Goal: Task Accomplishment & Management: Complete application form

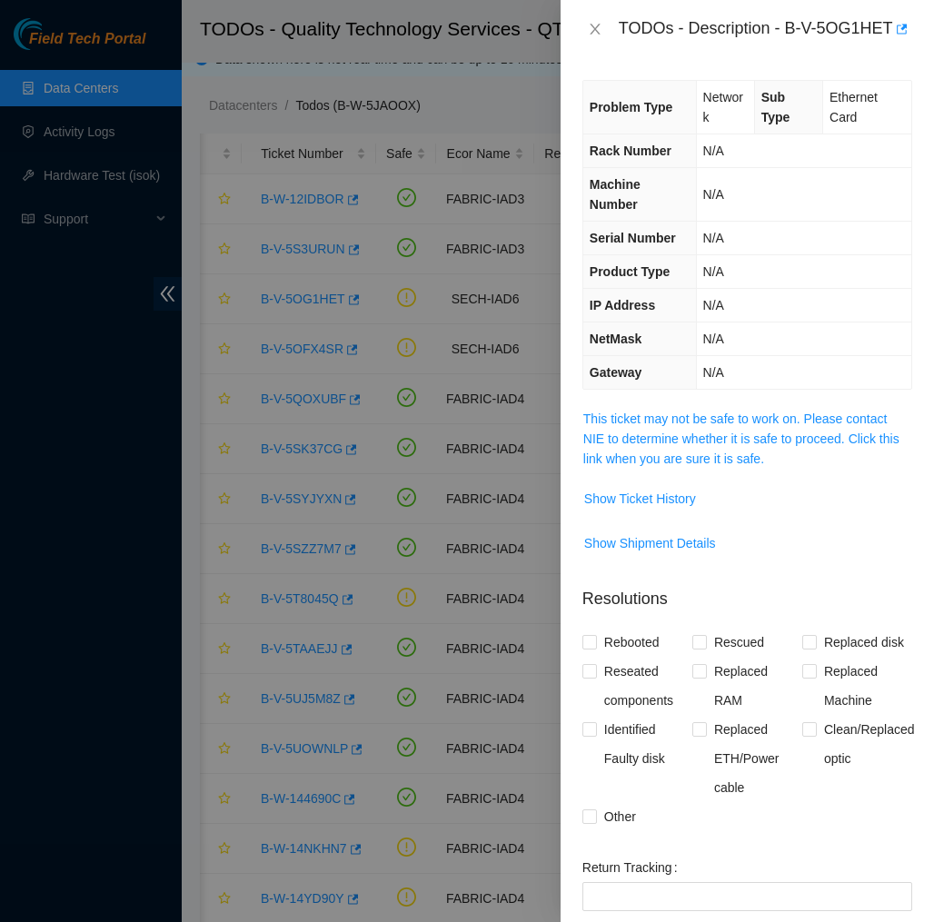
scroll to position [0, 76]
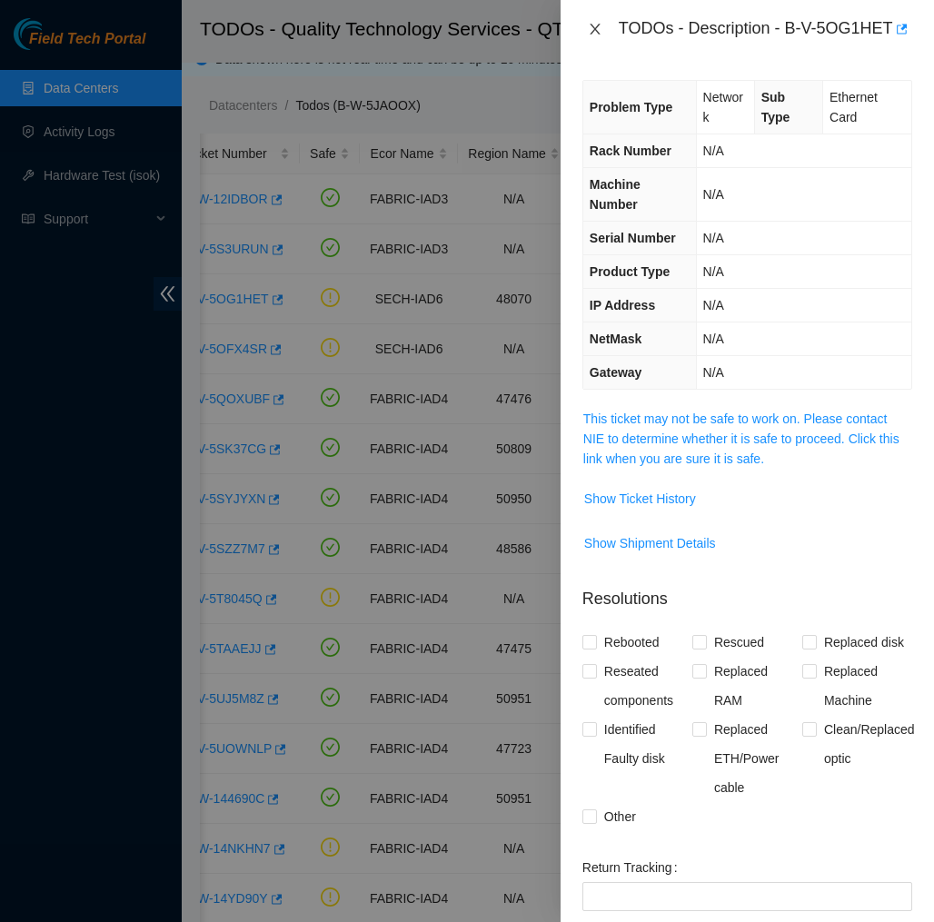
click at [596, 35] on icon "close" at bounding box center [594, 29] width 10 height 11
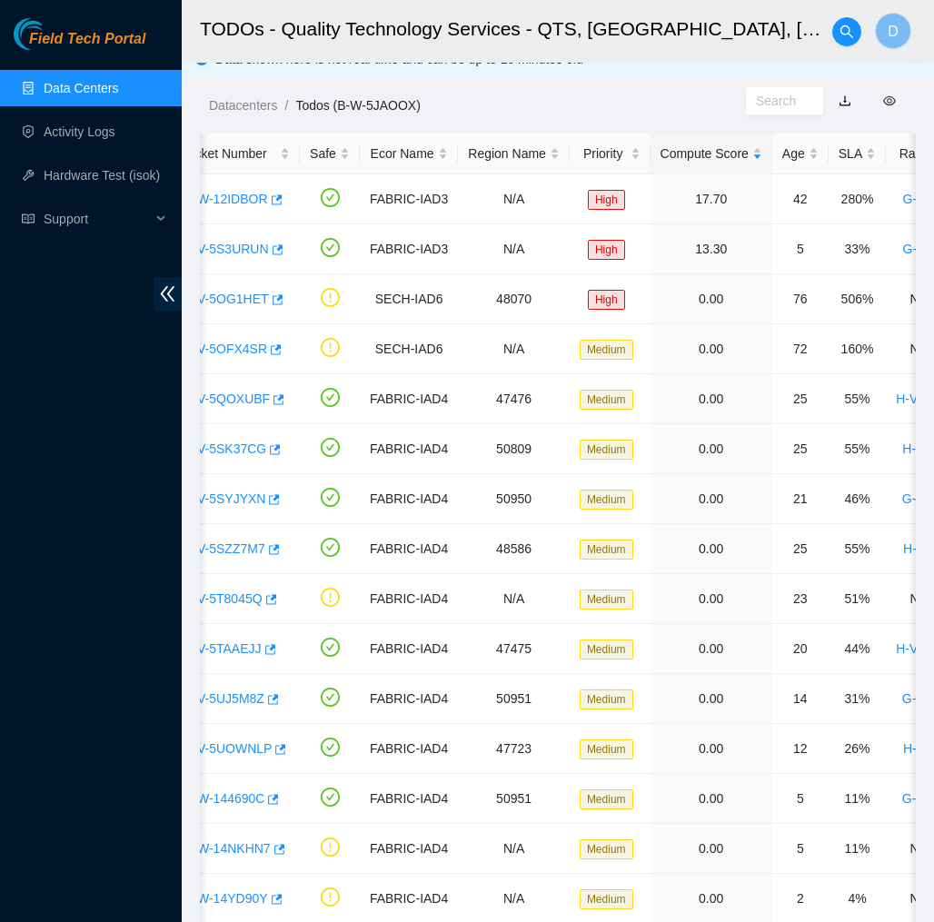
click at [104, 95] on link "Data Centers" at bounding box center [81, 88] width 74 height 15
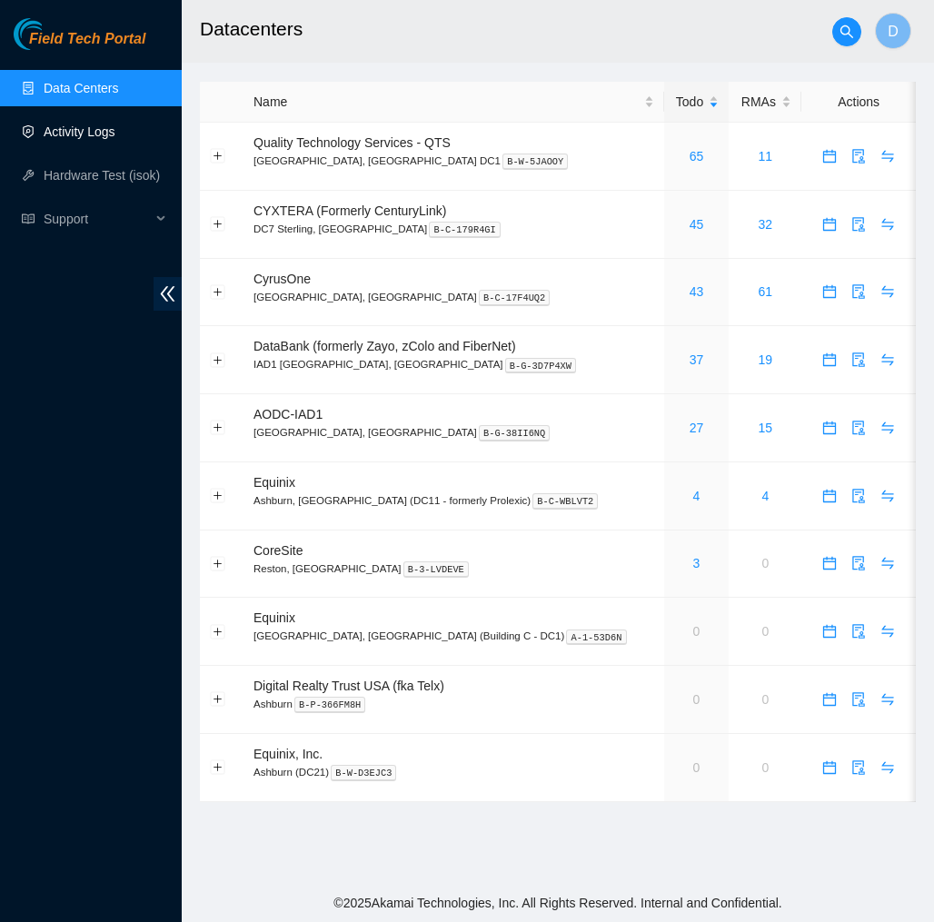
click at [96, 124] on link "Activity Logs" at bounding box center [80, 131] width 72 height 15
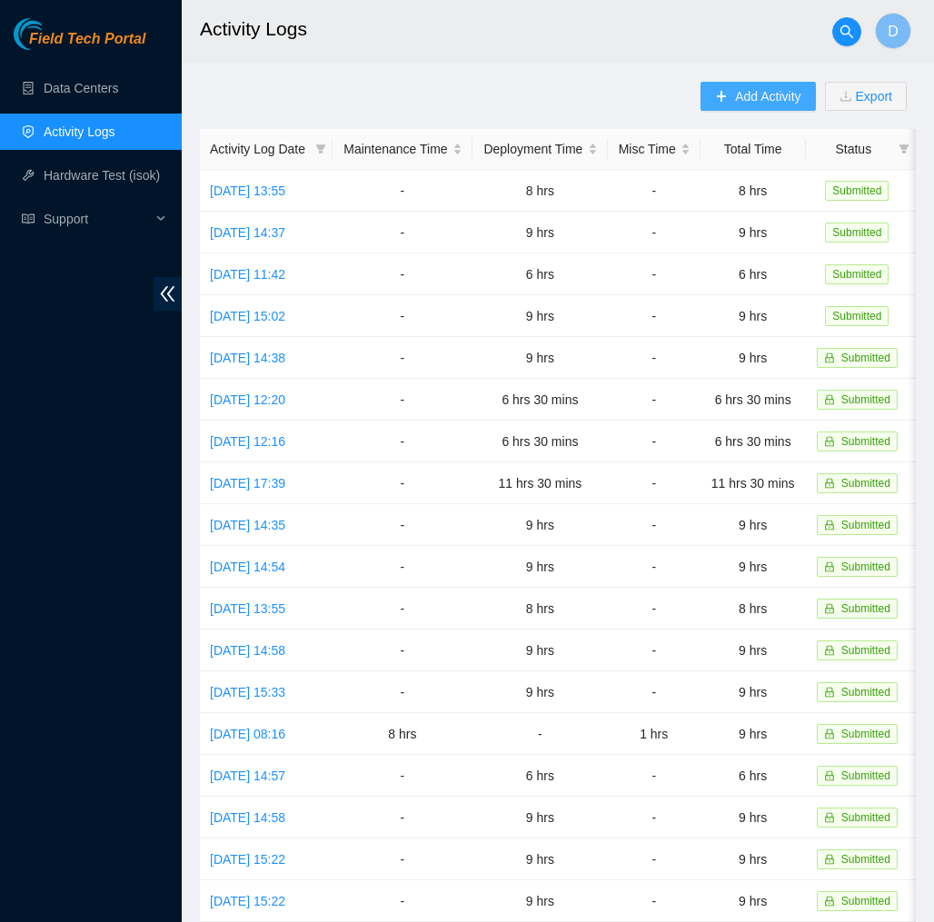
click at [749, 99] on span "Add Activity" at bounding box center [767, 96] width 65 height 20
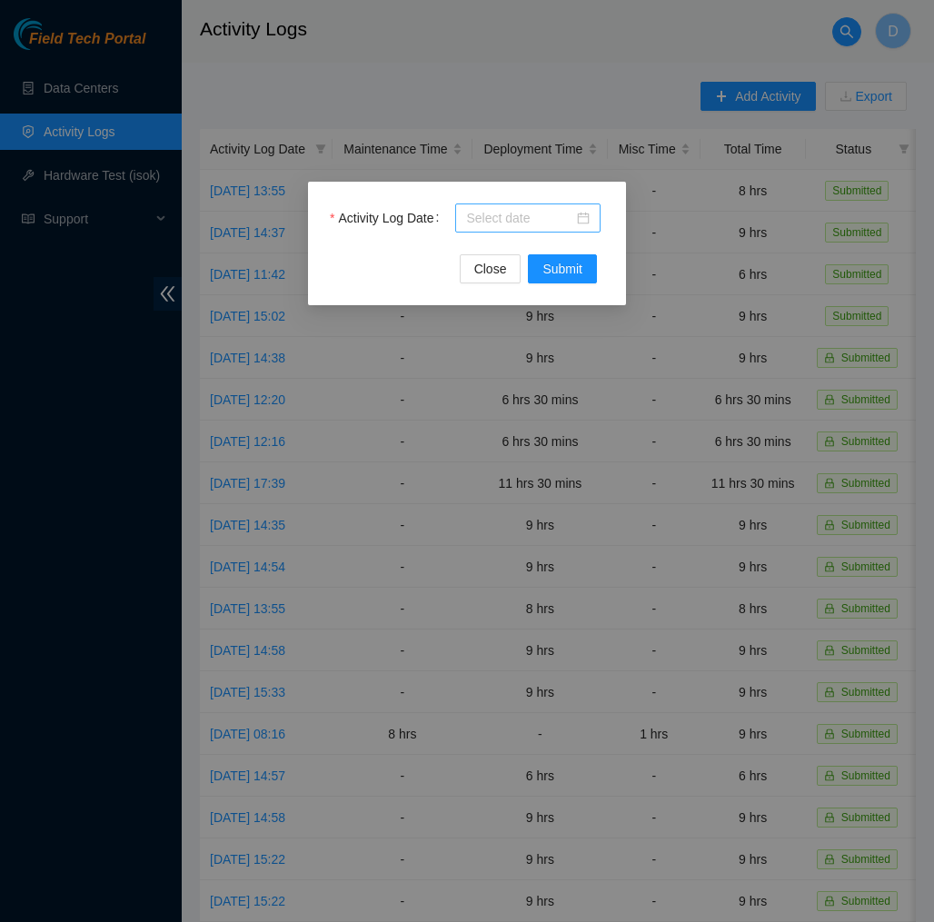
click at [586, 222] on div at bounding box center [528, 218] width 124 height 20
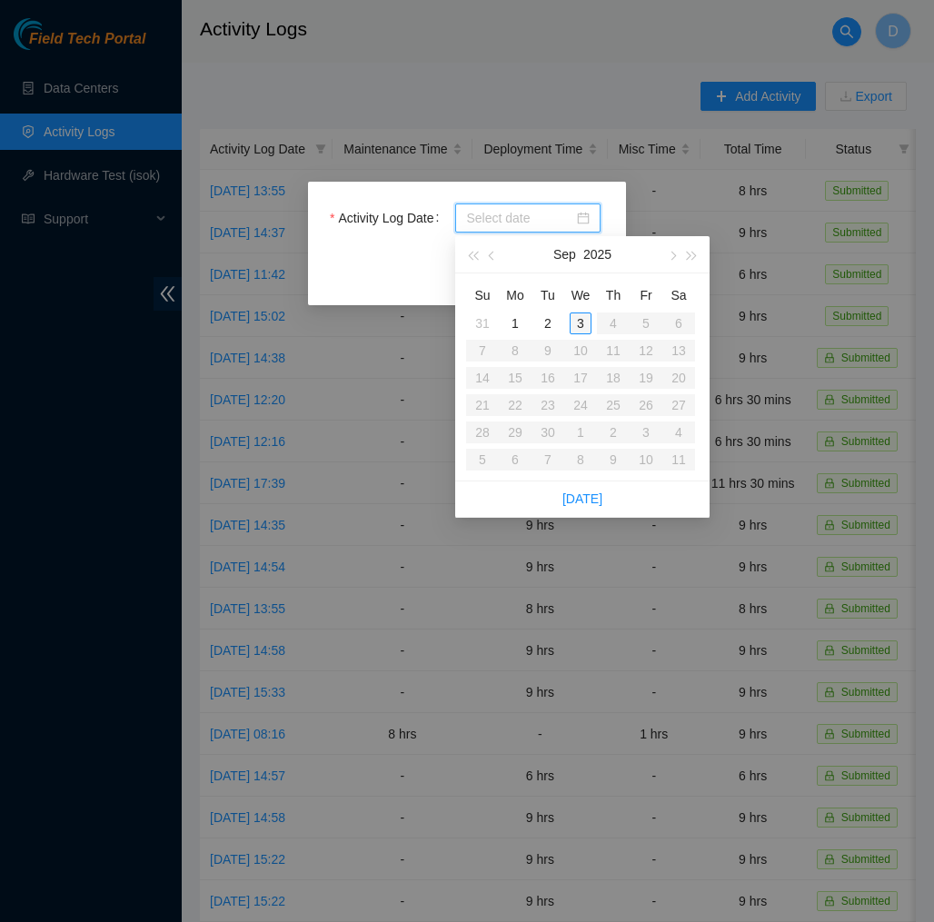
type input "2025-09-03"
click at [578, 325] on div "3" at bounding box center [580, 323] width 22 height 22
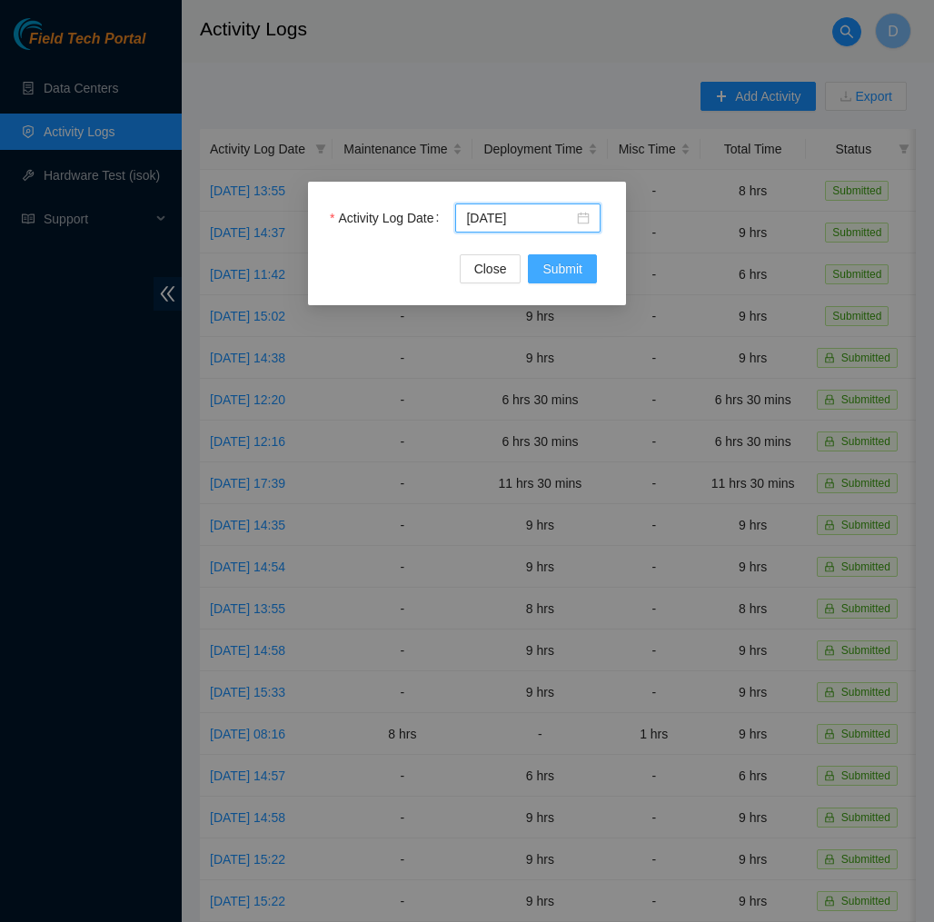
click at [579, 263] on span "Submit" at bounding box center [562, 269] width 40 height 20
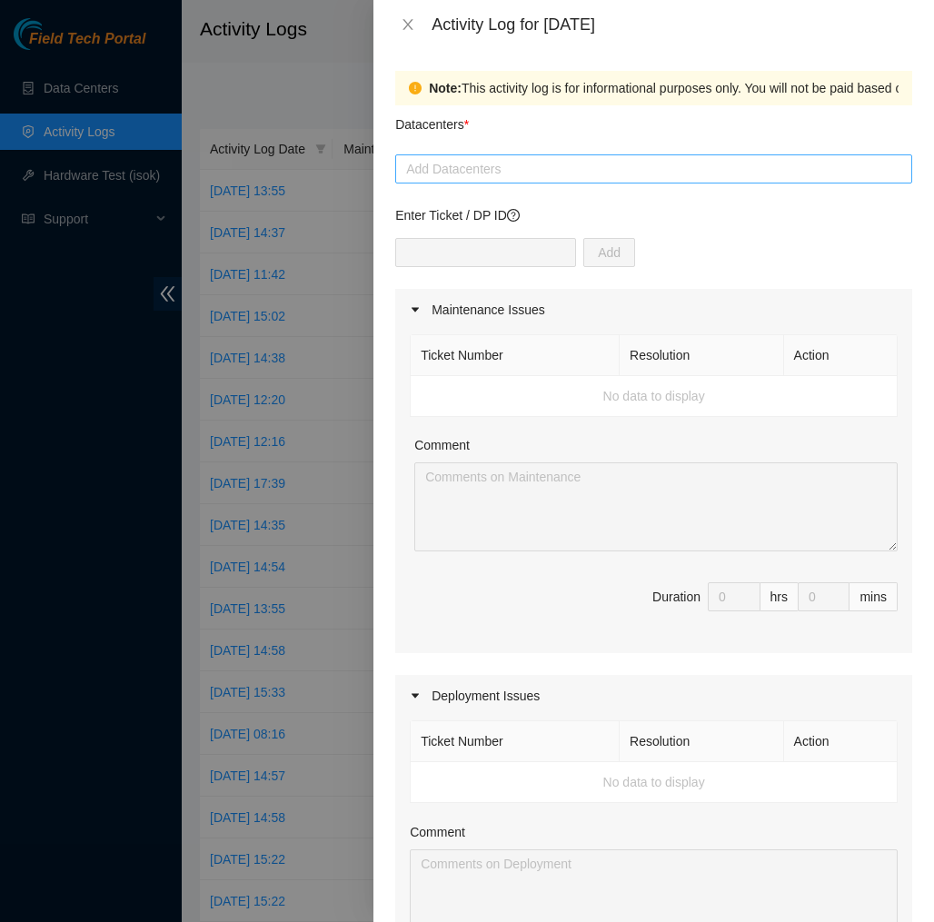
click at [562, 167] on div at bounding box center [654, 169] width 508 height 22
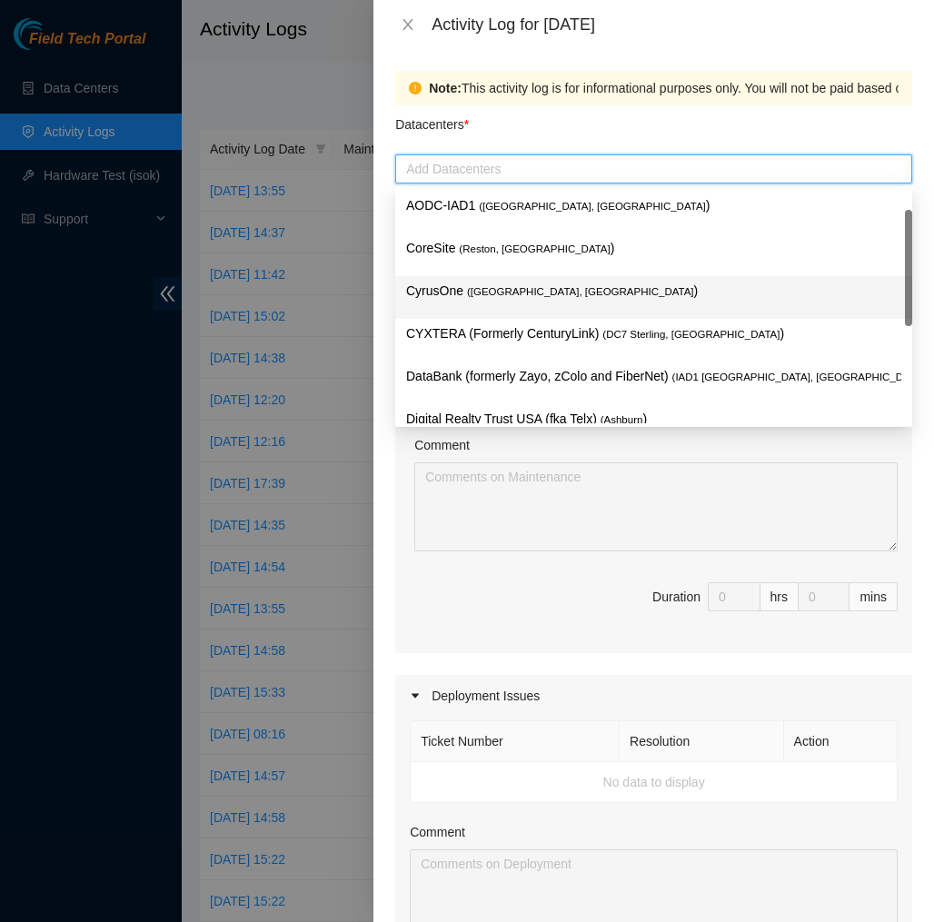
scroll to position [194, 0]
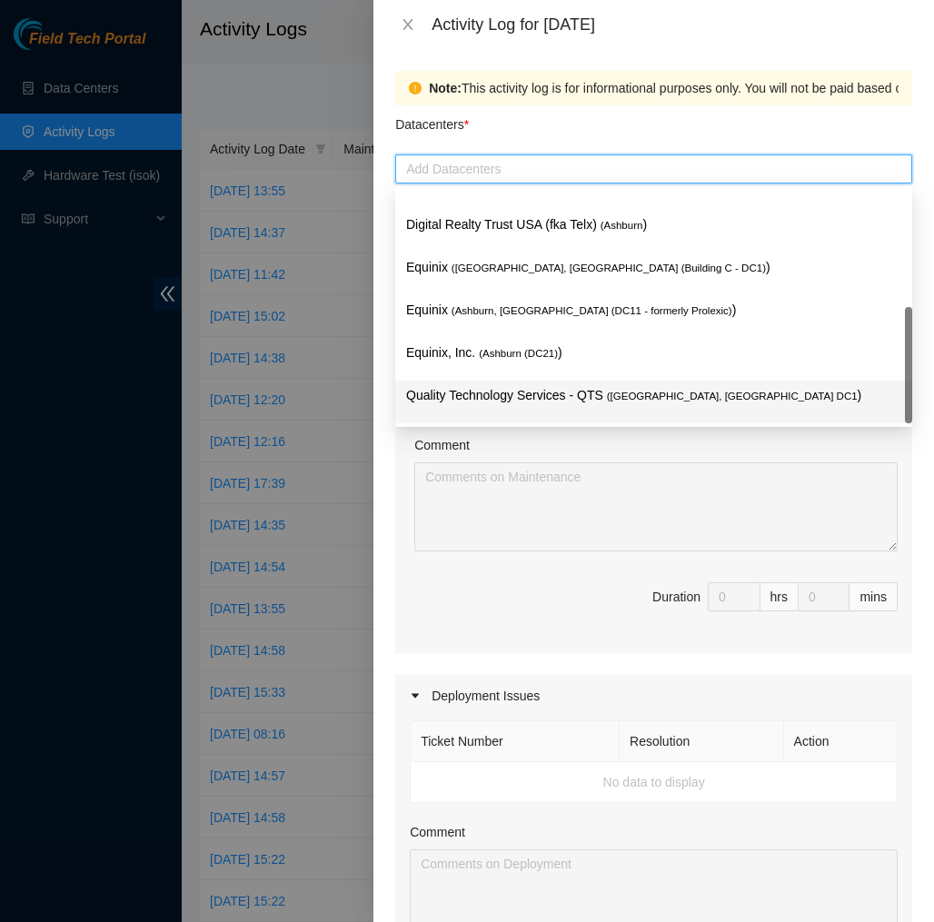
click at [536, 389] on p "Quality Technology Services - QTS ( Ashburn, VA DC1 )" at bounding box center [653, 395] width 495 height 21
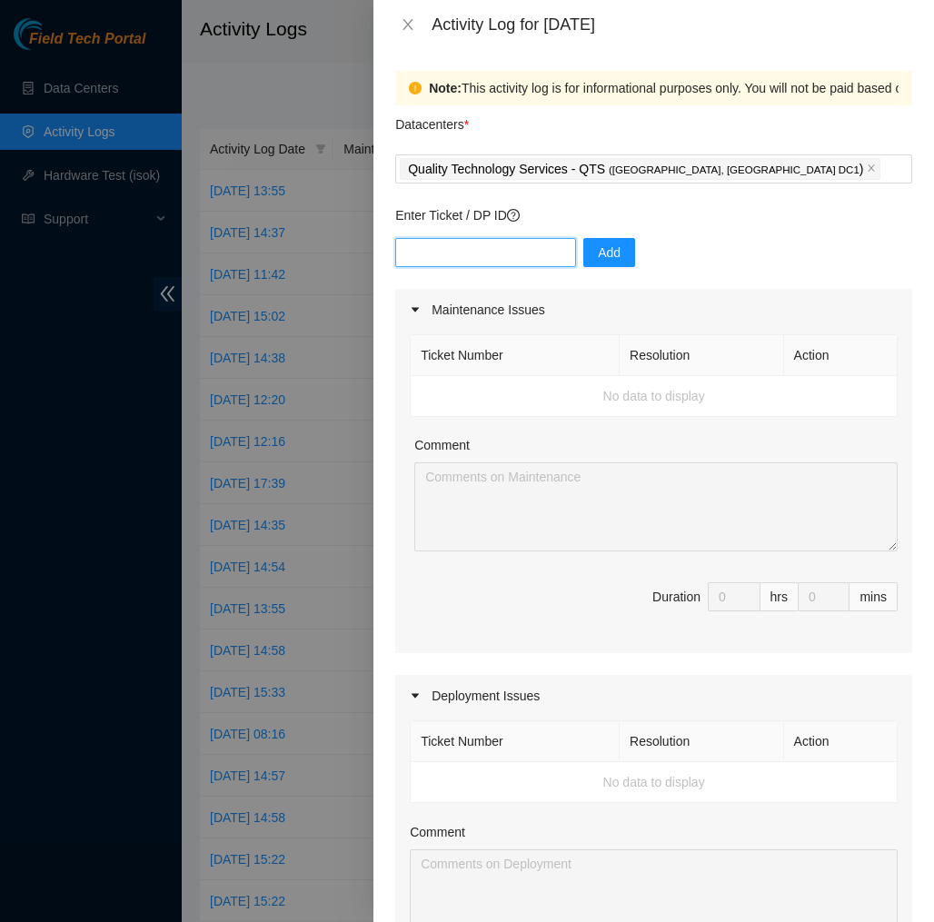
click at [551, 250] on input "text" at bounding box center [485, 252] width 181 height 29
type input "dp83145"
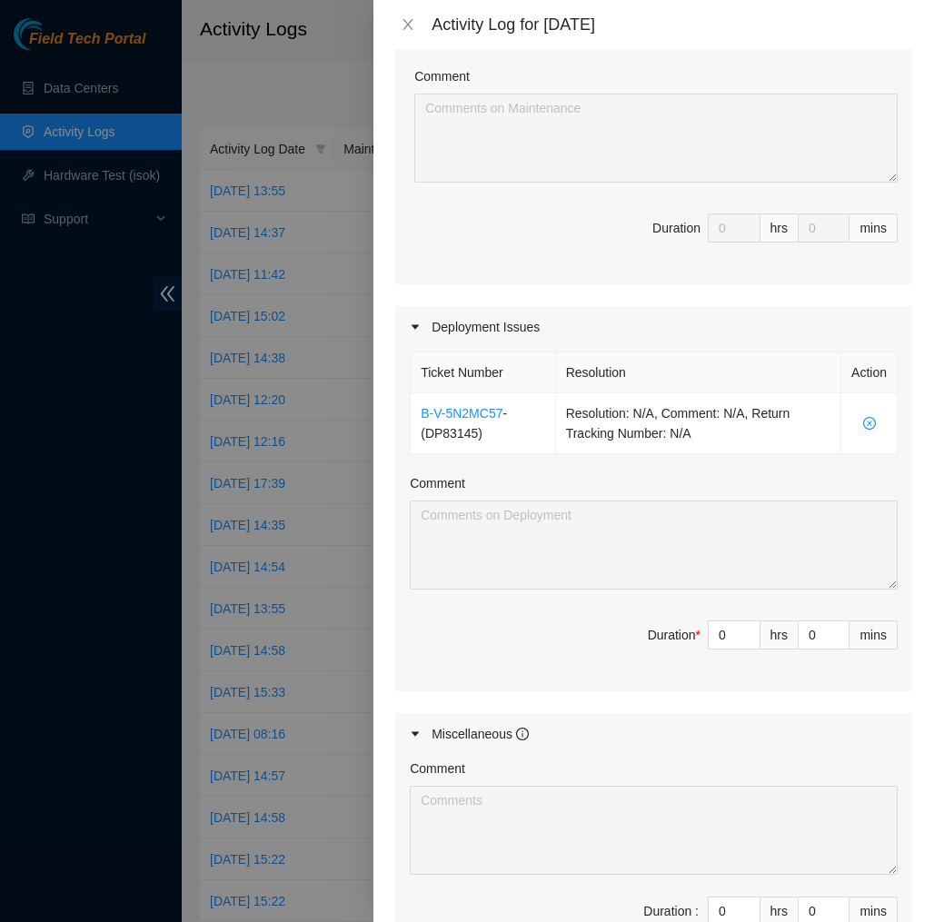
scroll to position [399, 0]
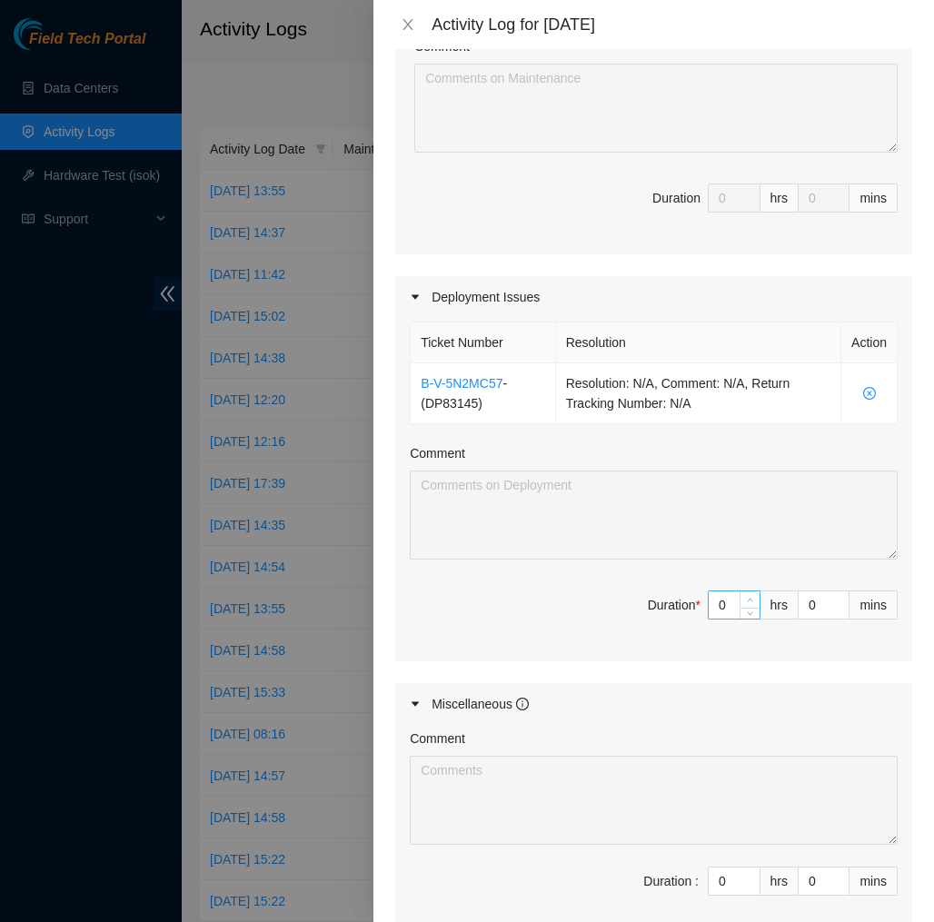
type input "1"
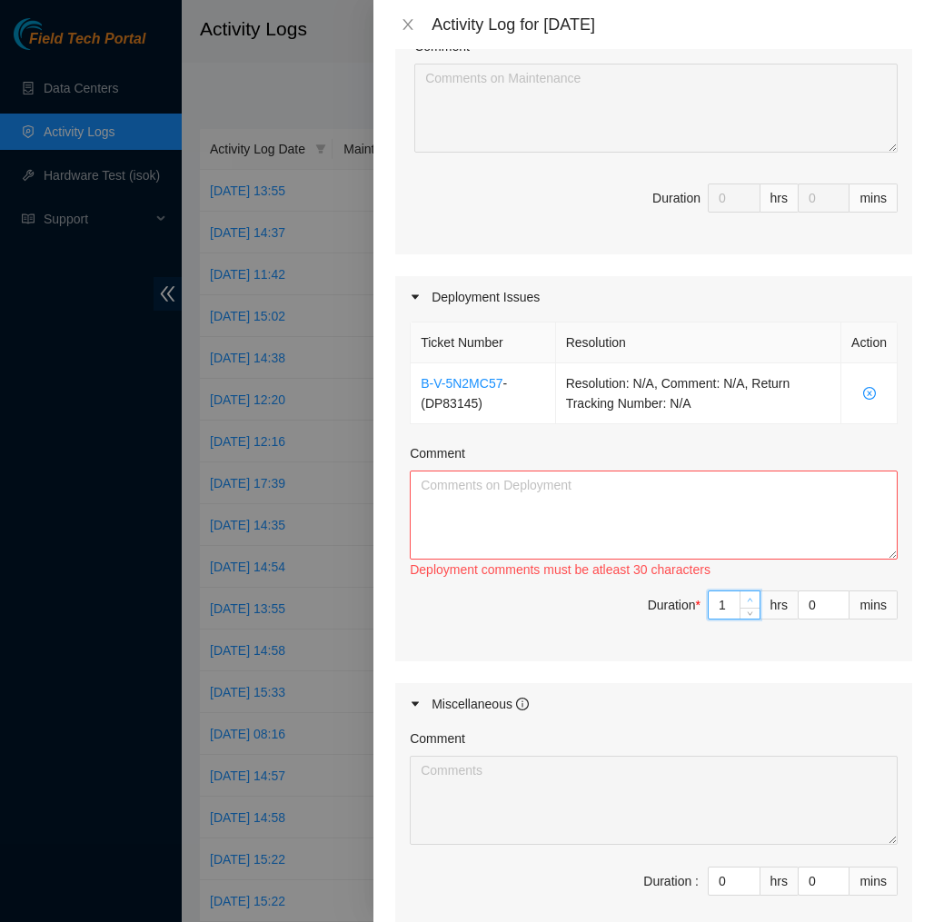
click at [742, 597] on span "Increase Value" at bounding box center [749, 599] width 20 height 16
type input "2"
click at [742, 597] on span "Increase Value" at bounding box center [749, 599] width 20 height 16
type input "3"
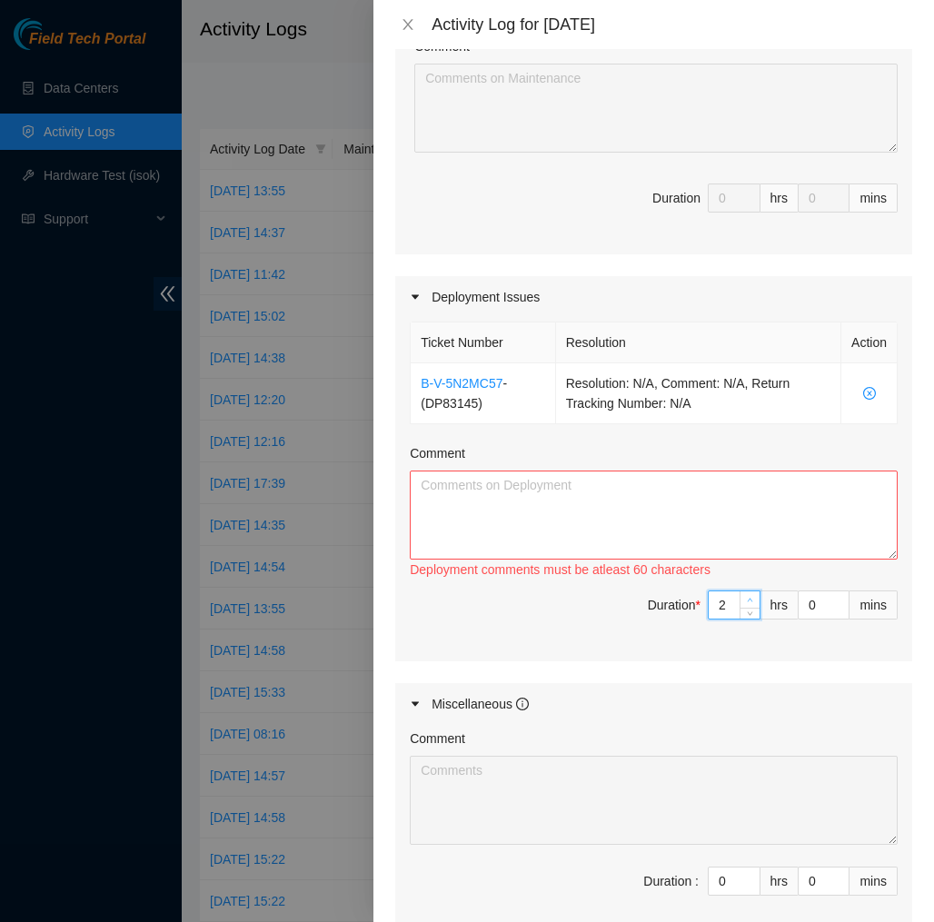
type input "3"
click at [742, 597] on span "Increase Value" at bounding box center [749, 599] width 20 height 16
type input "4"
click at [742, 597] on span "Increase Value" at bounding box center [749, 599] width 20 height 16
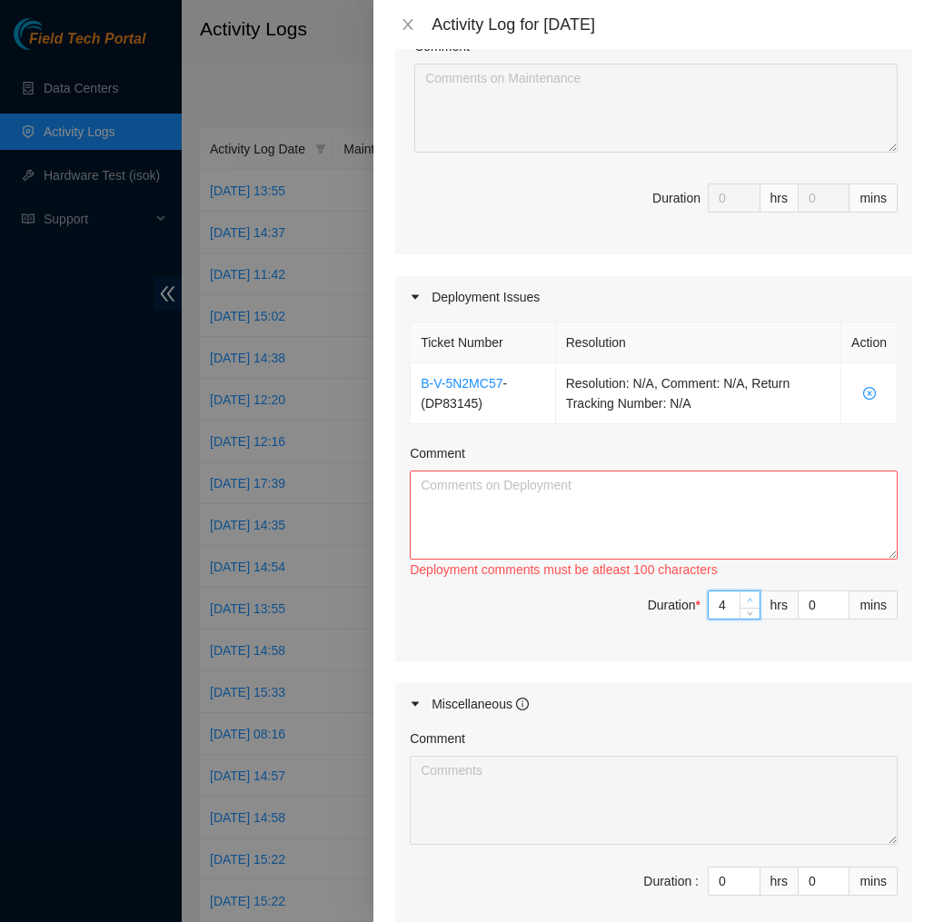
type input "5"
click at [742, 597] on span "Increase Value" at bounding box center [749, 599] width 20 height 16
type input "6"
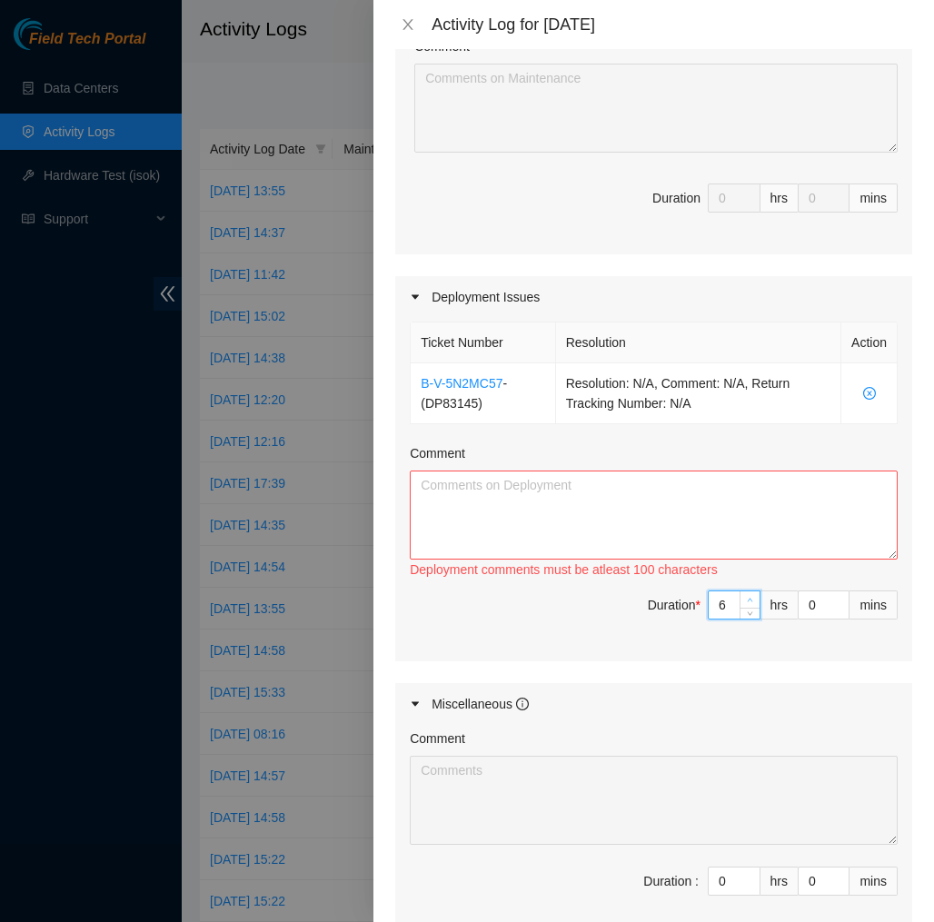
click at [742, 597] on span "Increase Value" at bounding box center [749, 599] width 20 height 16
type input "7"
click at [742, 597] on span "Increase Value" at bounding box center [749, 599] width 20 height 16
type input "8"
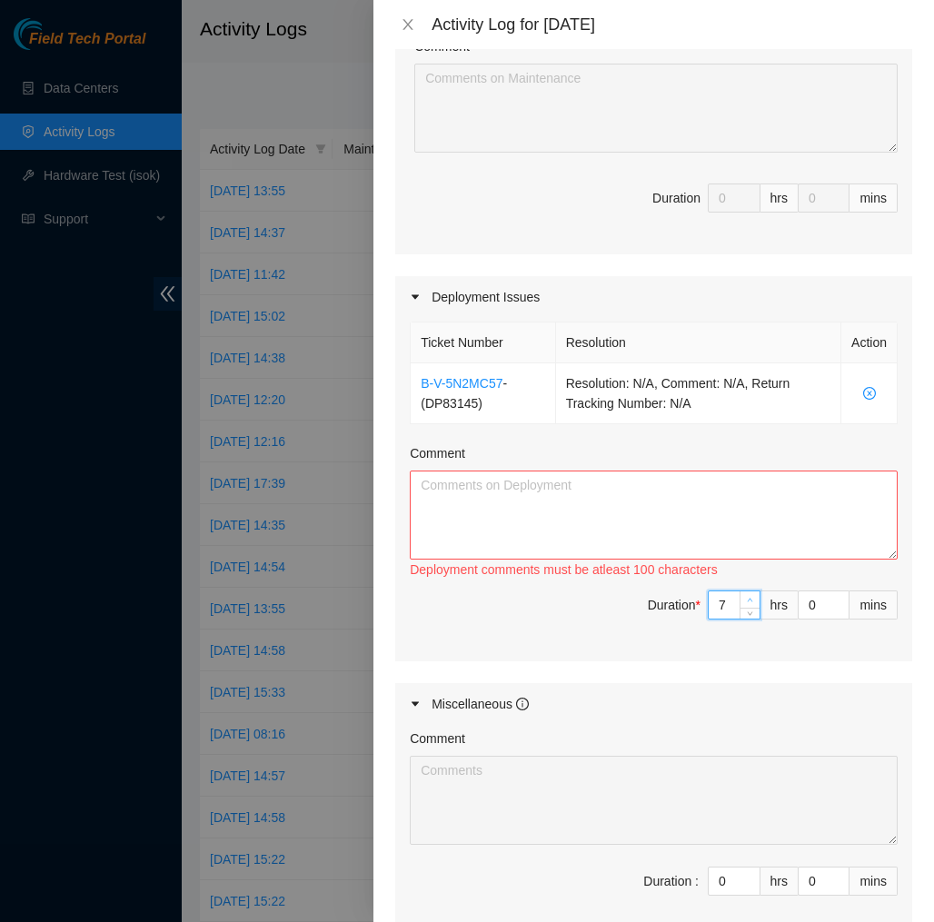
type input "8"
click at [742, 597] on span "Increase Value" at bounding box center [749, 599] width 20 height 16
type input "9"
click at [742, 597] on span "Increase Value" at bounding box center [749, 599] width 20 height 16
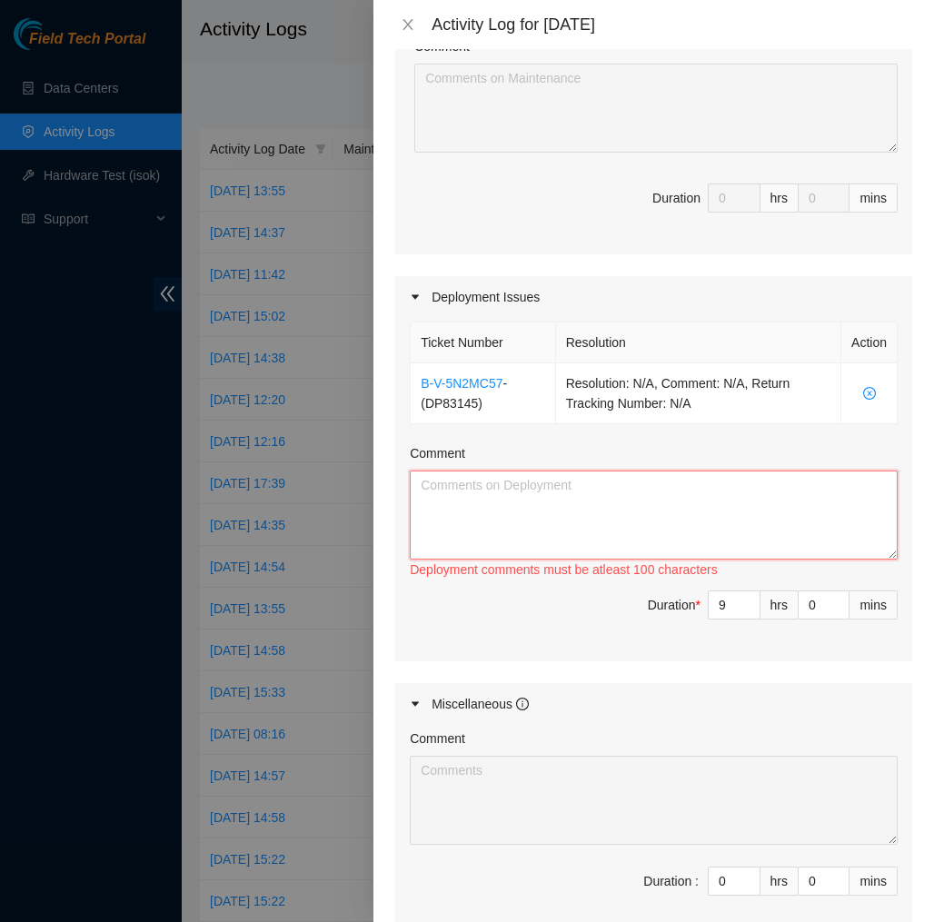
click at [751, 547] on textarea "Comment" at bounding box center [654, 514] width 488 height 89
paste textarea "EOD DP83145 Today I got all my labels attached to the Power, Eth1, Eth0, BMC, C…"
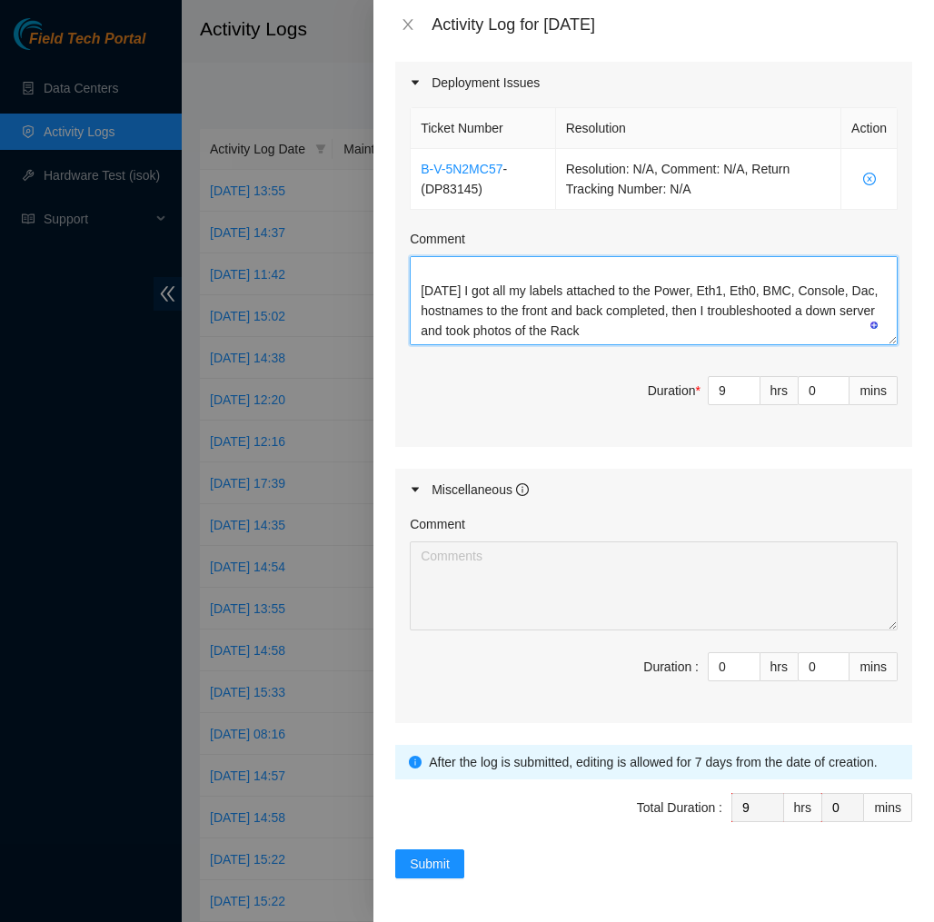
scroll to position [613, 0]
type textarea "EOD DP83145 Today I got all my labels attached to the Power, Eth1, Eth0, BMC, C…"
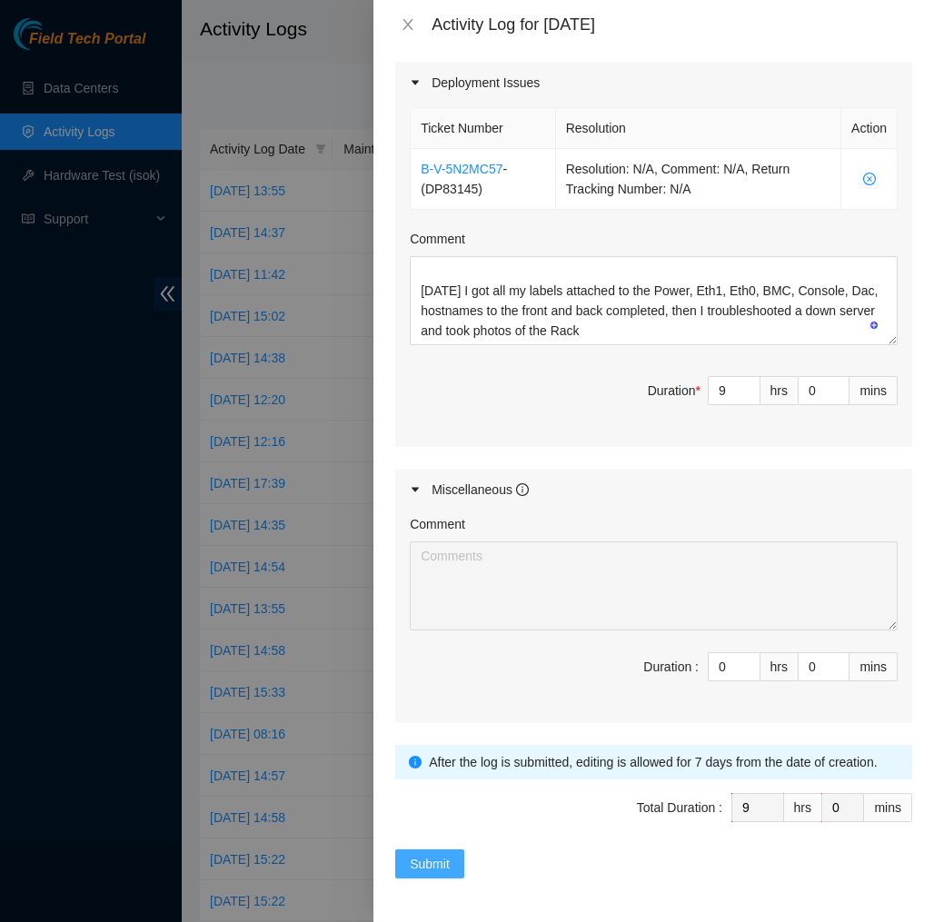
click at [450, 859] on span "Submit" at bounding box center [430, 864] width 40 height 20
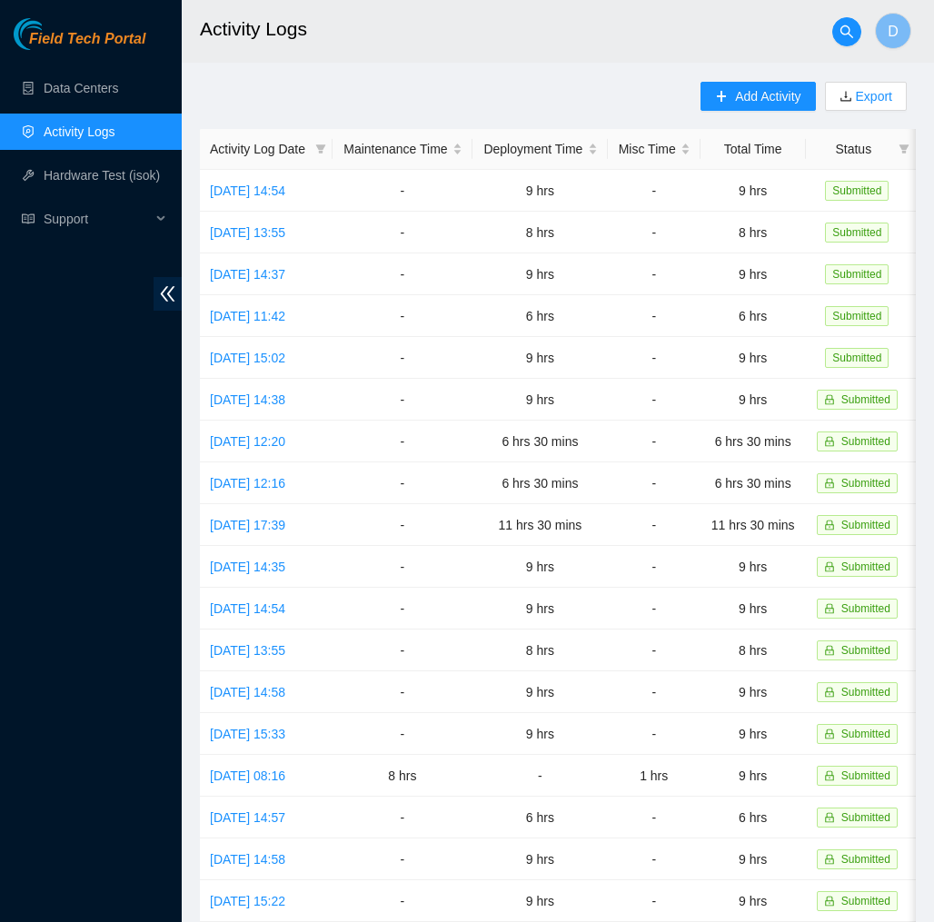
click at [590, 2] on h2 "Activity Logs" at bounding box center [514, 29] width 628 height 58
